Goal: Information Seeking & Learning: Find specific page/section

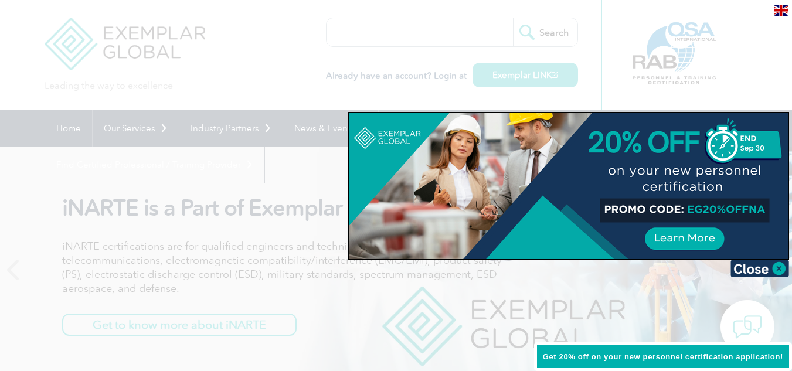
click at [358, 60] on div at bounding box center [396, 185] width 792 height 371
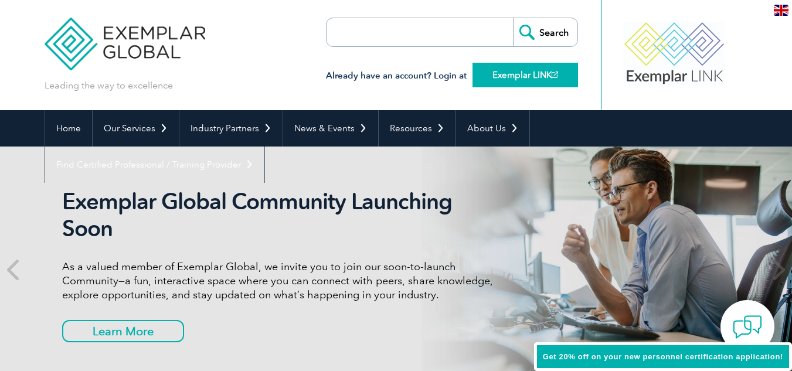
click at [501, 72] on link "Exemplar LINK" at bounding box center [525, 75] width 106 height 25
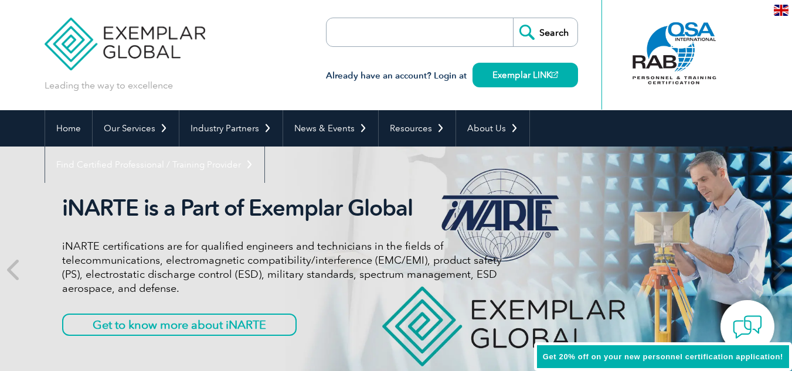
click at [410, 39] on input "search" at bounding box center [393, 32] width 123 height 28
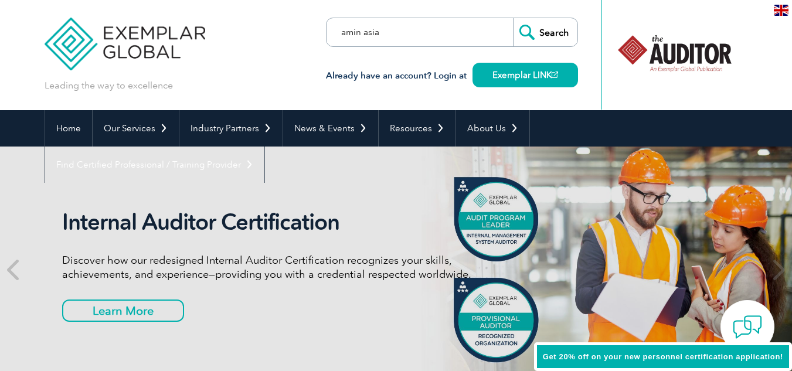
type input "amin asia"
click at [513, 18] on input "Search" at bounding box center [545, 32] width 64 height 28
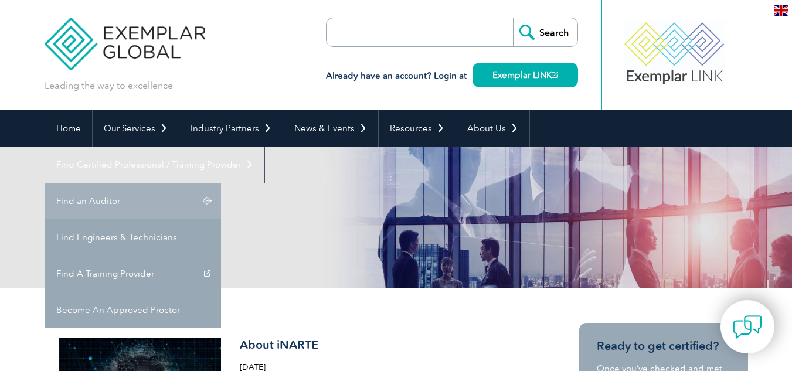
click at [221, 183] on link "Find an Auditor" at bounding box center [133, 201] width 176 height 36
